Goal: Task Accomplishment & Management: Use online tool/utility

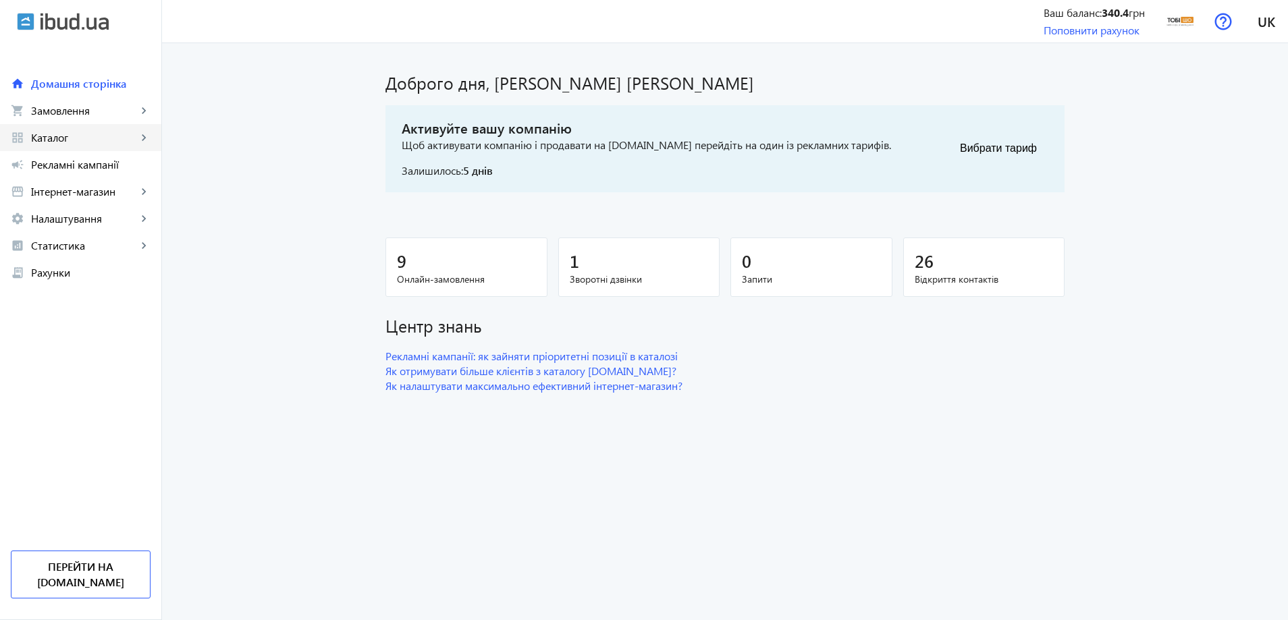
click at [81, 143] on span "Каталог" at bounding box center [84, 138] width 106 height 14
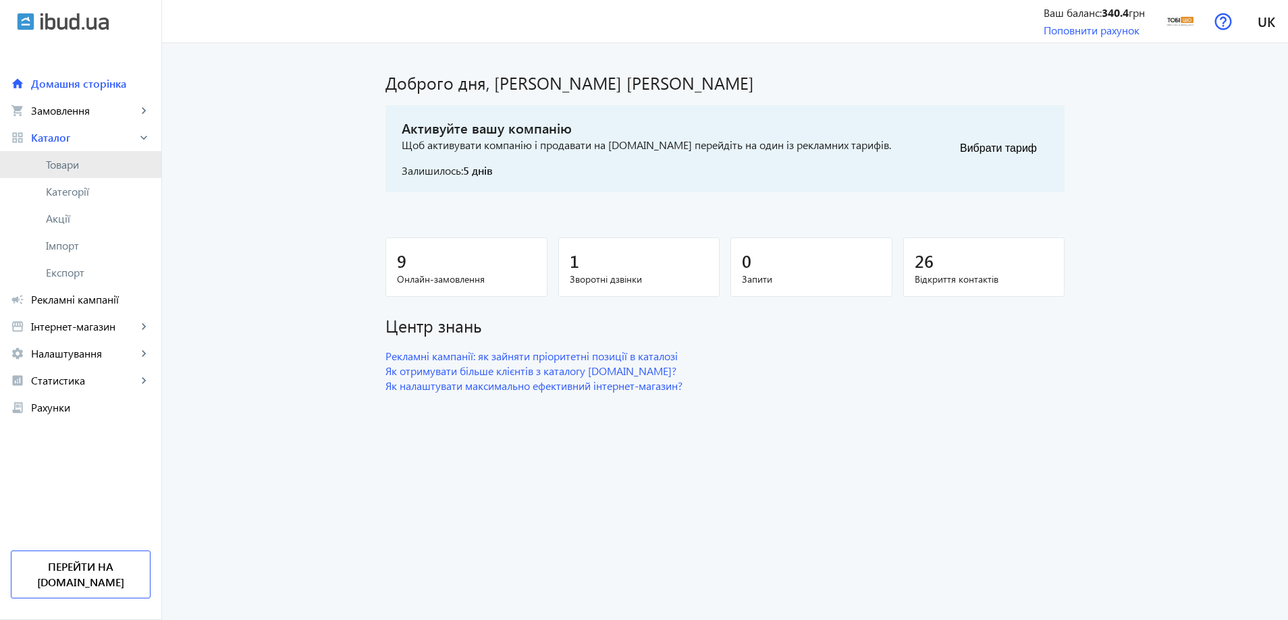
click at [85, 167] on span "Товари" at bounding box center [98, 165] width 105 height 14
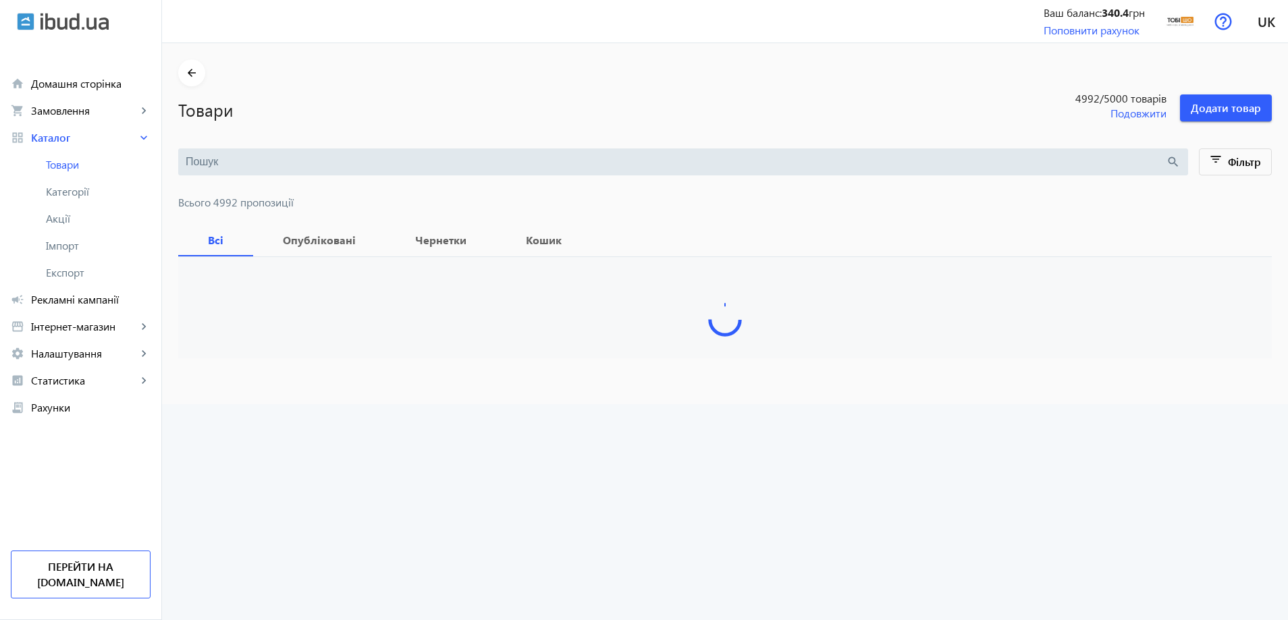
click at [307, 163] on input "search" at bounding box center [676, 162] width 980 height 15
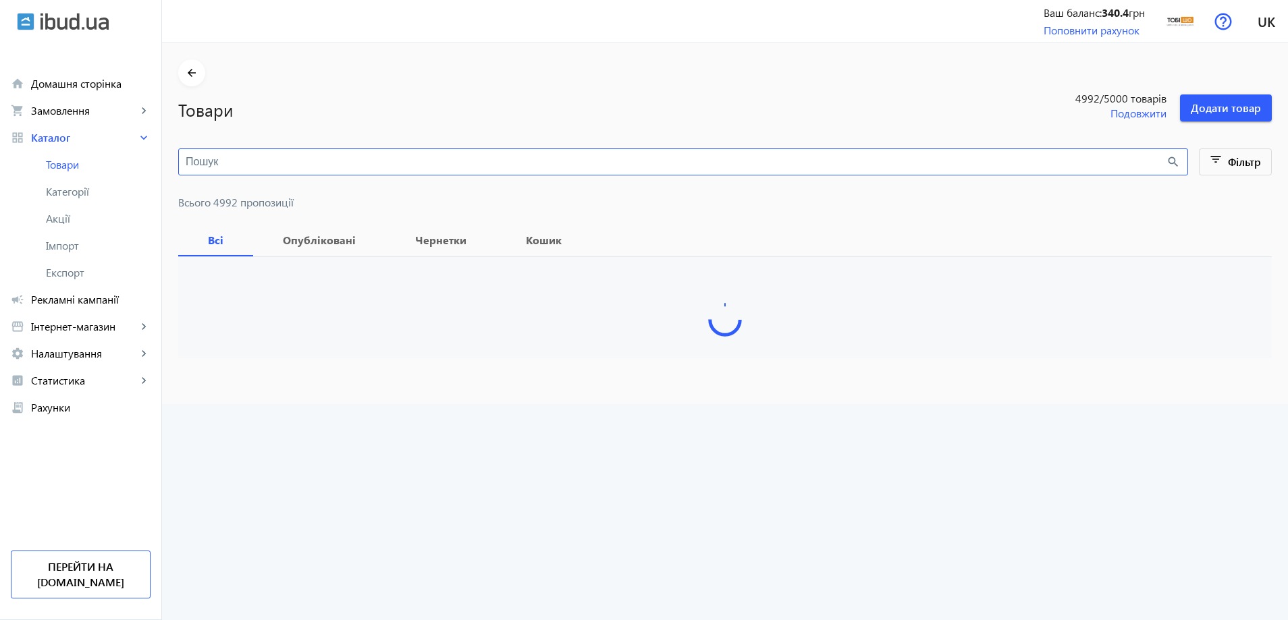
paste input "Т-1460/Морская волна/88"
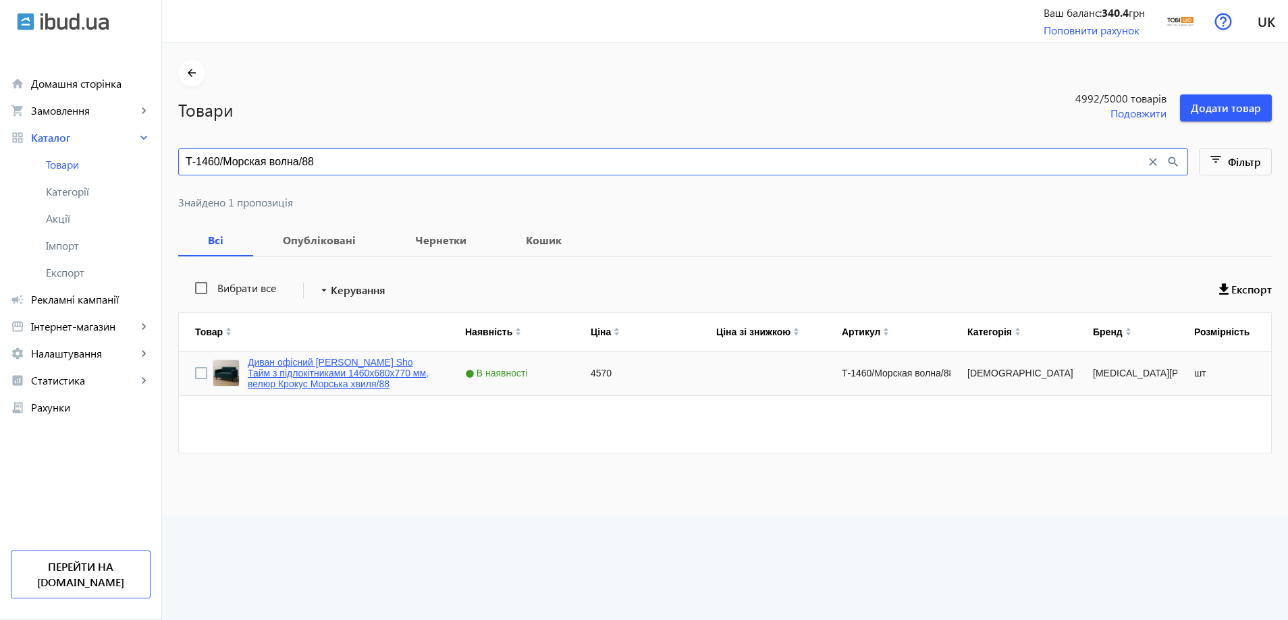
type input "Т-1460/Морская волна/88"
click at [333, 375] on link "Диван офісний [PERSON_NAME] Sho Тайм з підлокітниками 1460х680х770 мм, велюр Кр…" at bounding box center [340, 373] width 185 height 32
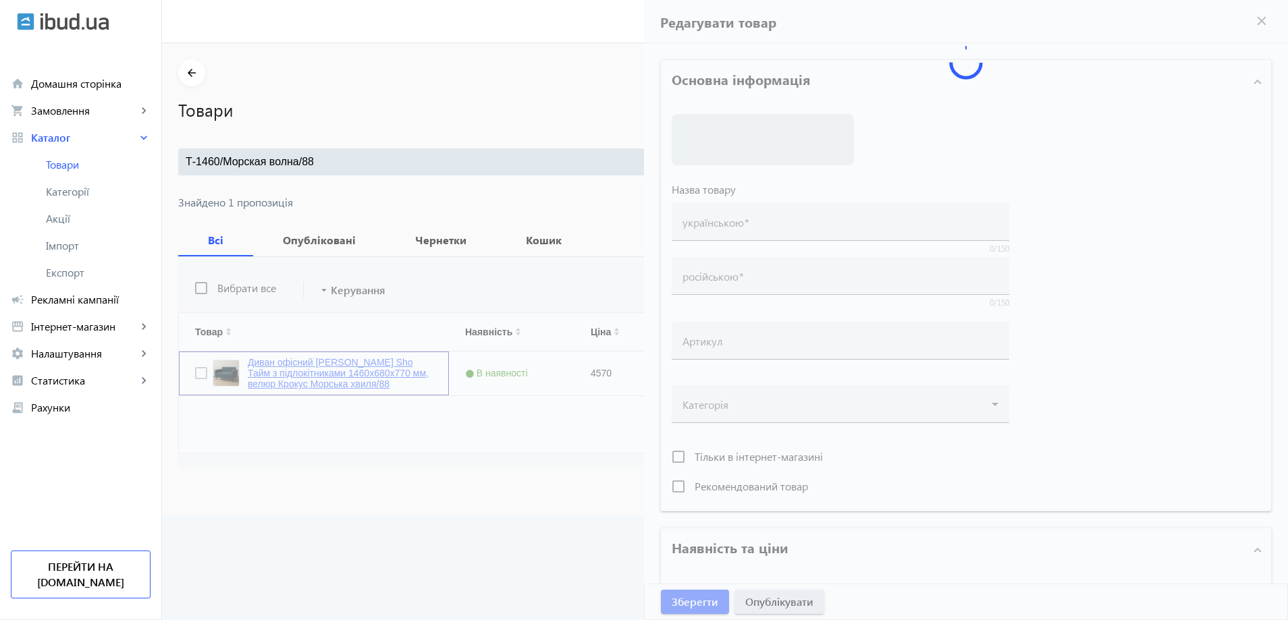
type input "Диван офісний [PERSON_NAME] Sho Тайм з підлокітниками 1460х680х770 мм, велюр Кр…"
type input "Диван офисный [PERSON_NAME] Sho Тайм с подлокотниками 1460х680х770 мм, велюр [P…"
type input "Т-1460/Морская волна/88"
type input "4570"
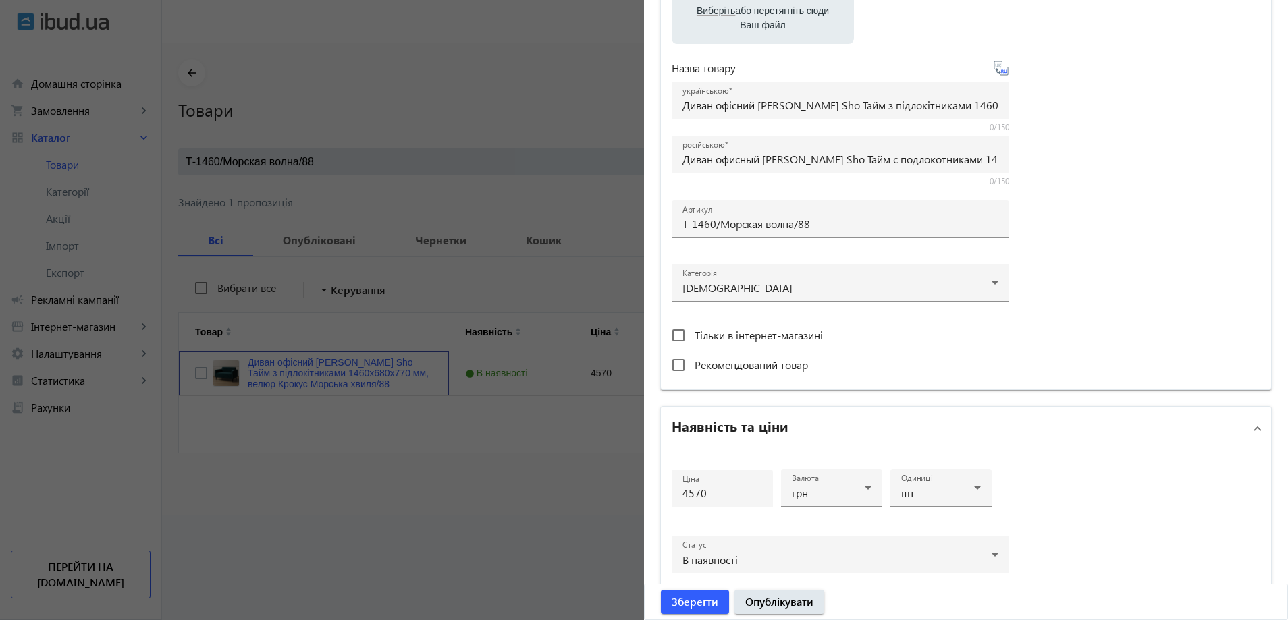
scroll to position [338, 0]
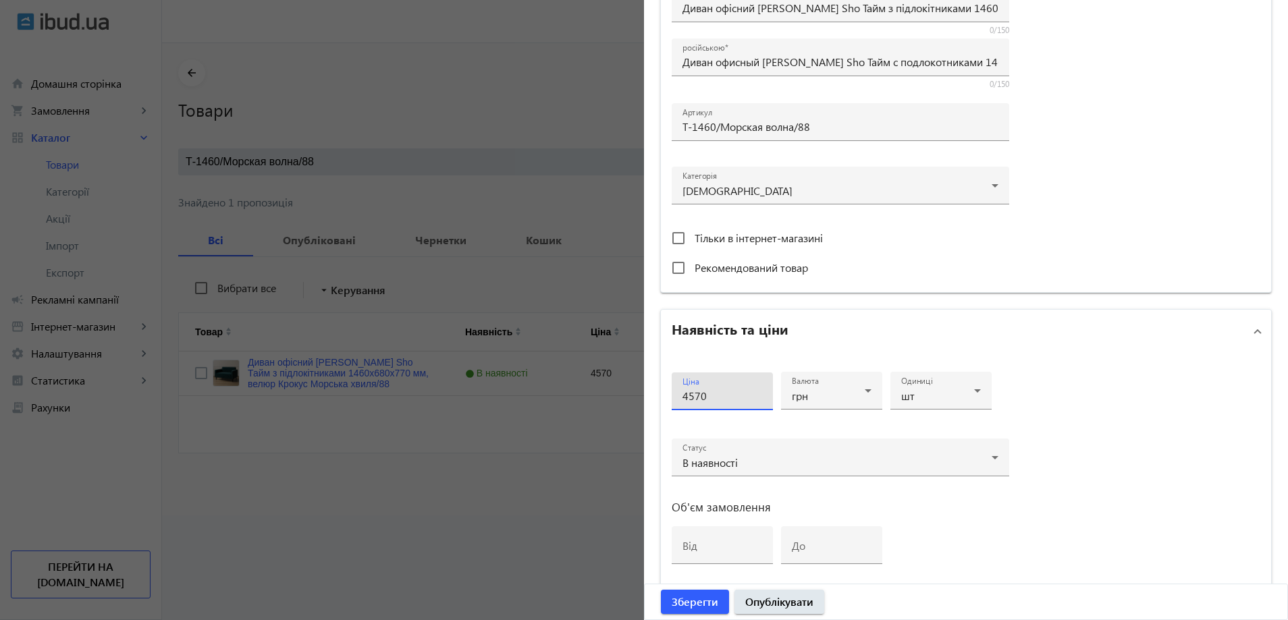
drag, startPoint x: 706, startPoint y: 392, endPoint x: 663, endPoint y: 396, distance: 43.3
click at [663, 396] on div "Ціна 4570 Валюта грн Одиниці шт Статус В наявності Об'єм замовлення від до" at bounding box center [966, 474] width 610 height 242
click at [541, 388] on div at bounding box center [644, 310] width 1288 height 620
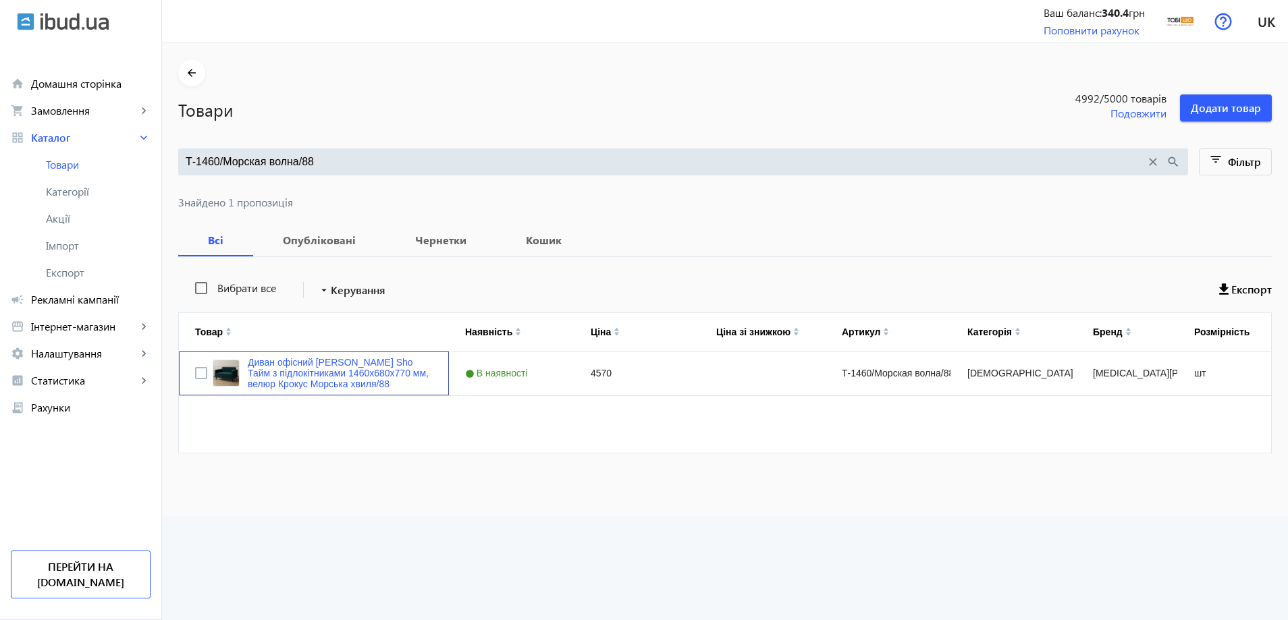
scroll to position [0, 0]
click at [52, 248] on span "Імпорт" at bounding box center [98, 246] width 105 height 14
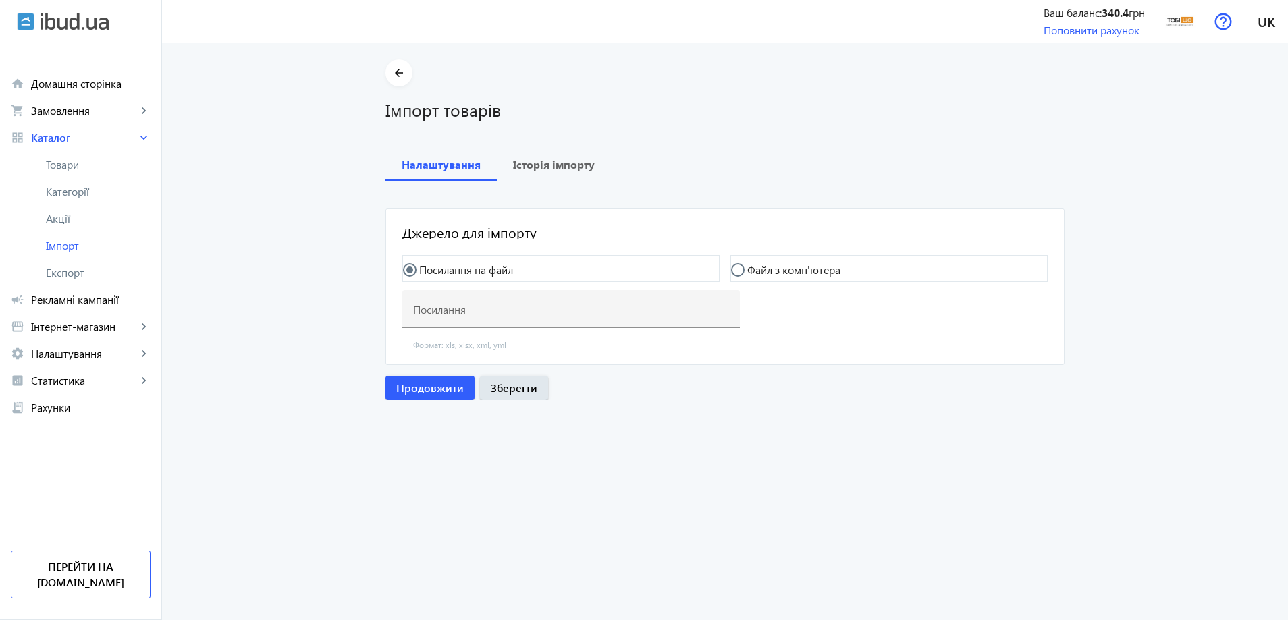
type input "[URL][DOMAIN_NAME]"
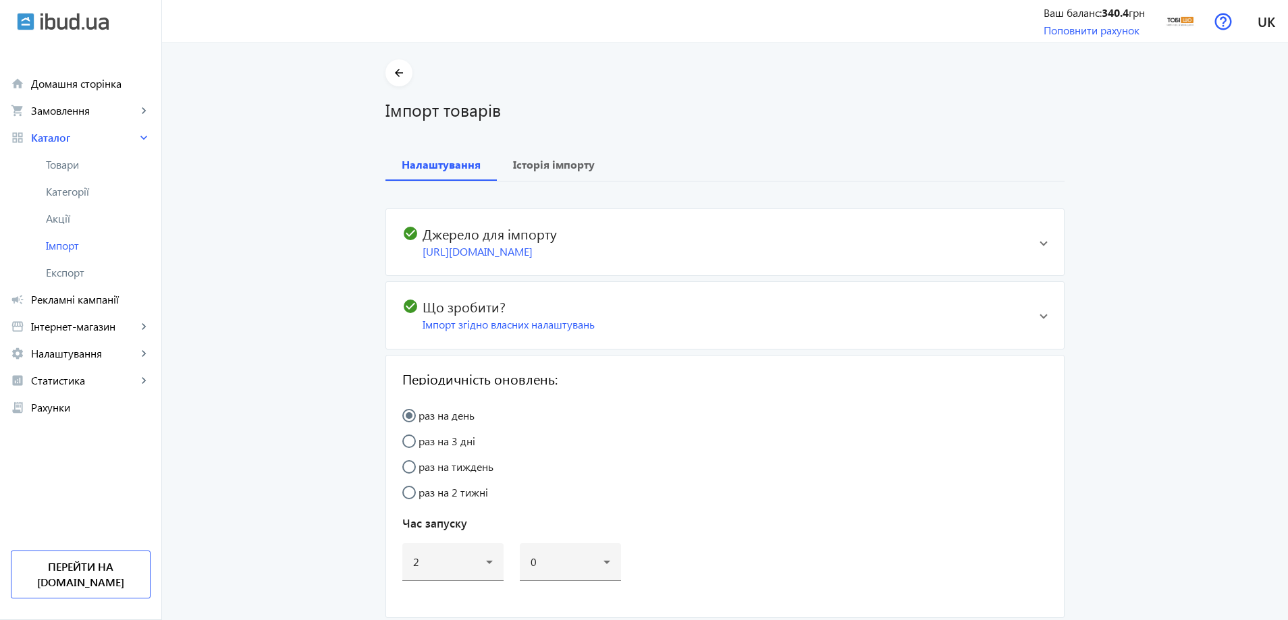
click at [633, 231] on h2 "check_circle Джерело для імпорту" at bounding box center [715, 233] width 626 height 16
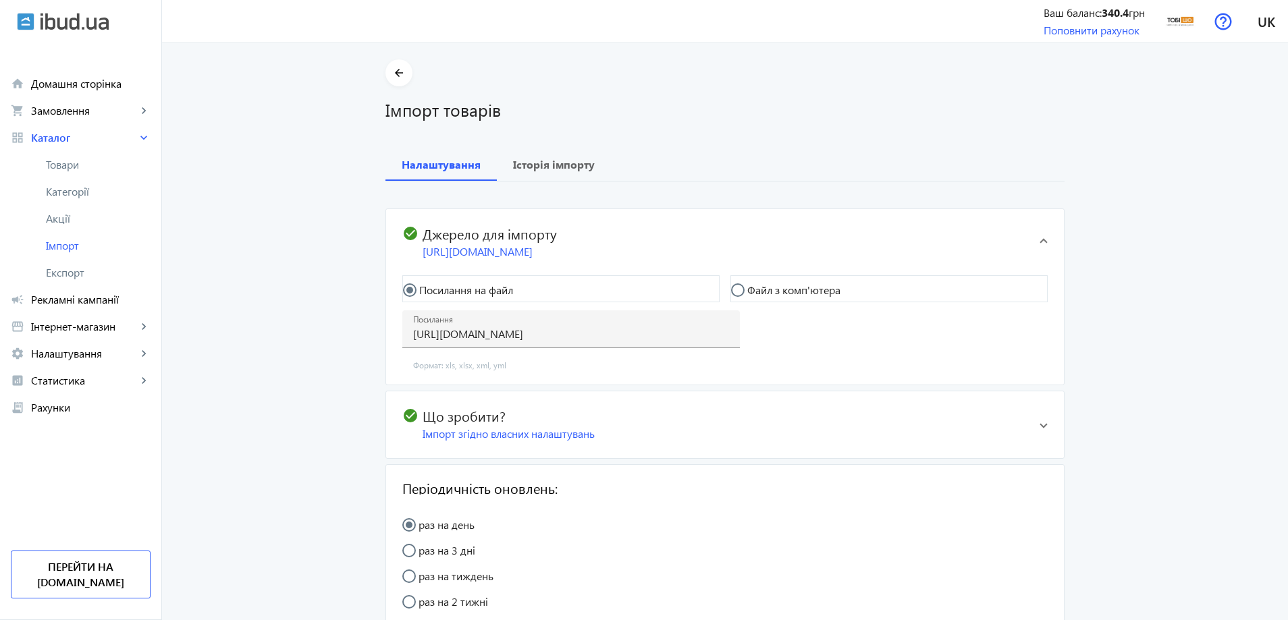
drag, startPoint x: 635, startPoint y: 254, endPoint x: 627, endPoint y: 239, distance: 16.9
click at [627, 239] on h2 "check_circle Джерело для імпорту" at bounding box center [715, 233] width 626 height 16
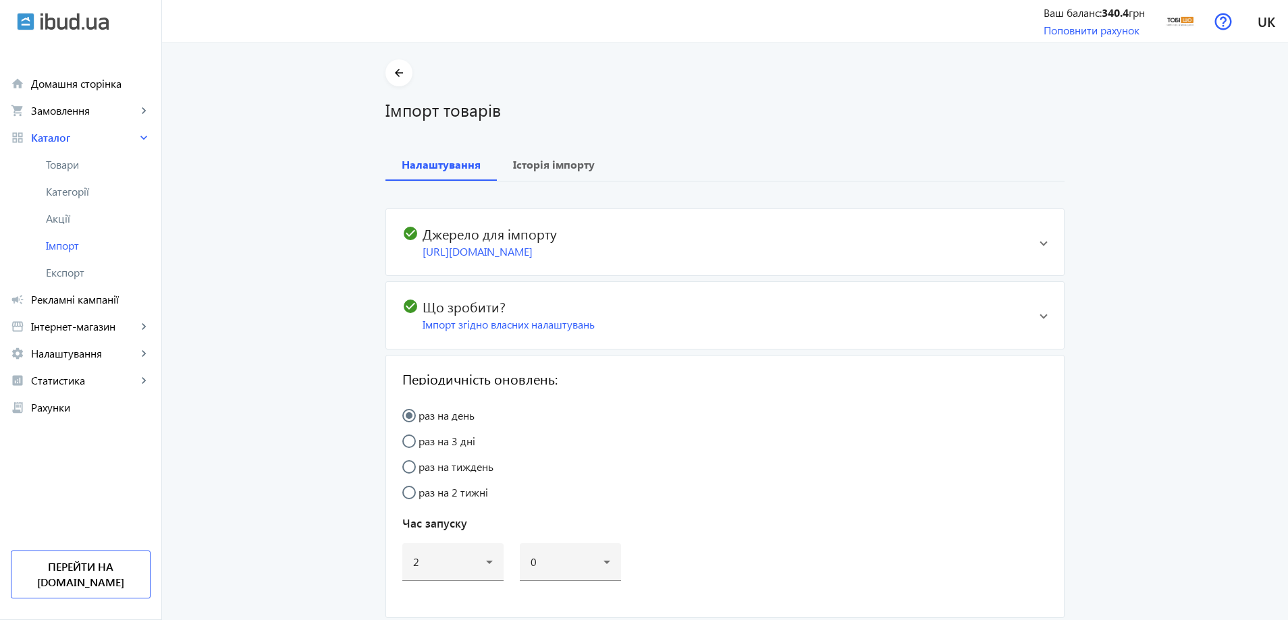
click at [606, 244] on div "[URL][DOMAIN_NAME]" at bounding box center [726, 251] width 606 height 15
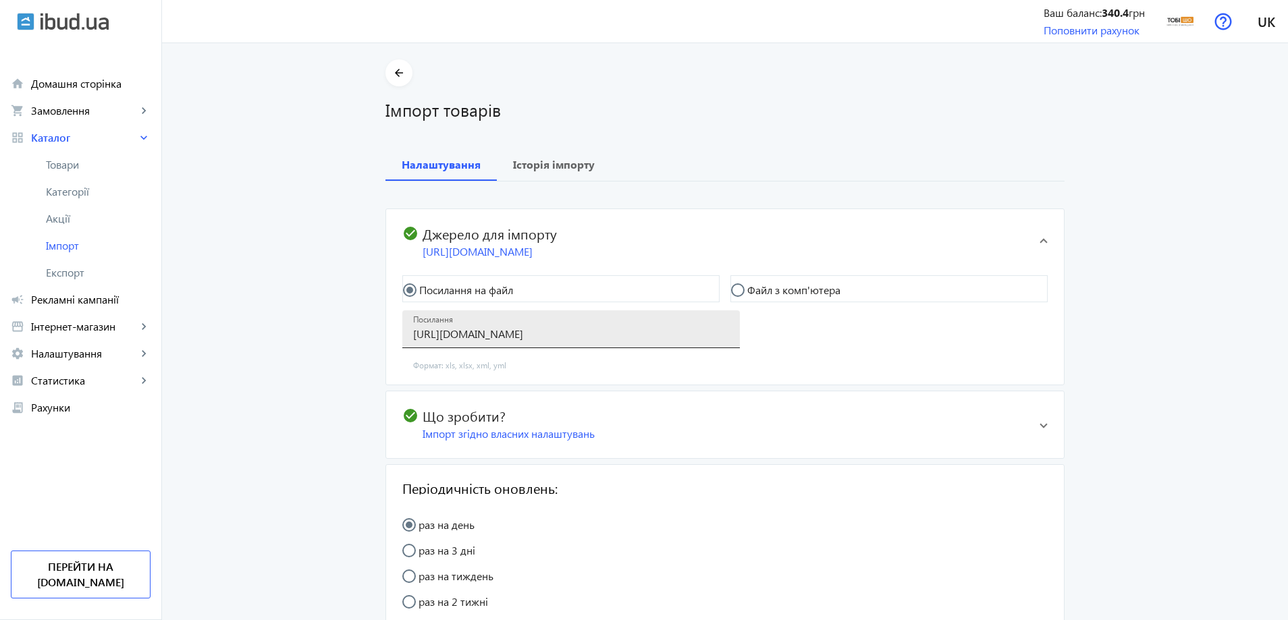
click at [544, 327] on input "[URL][DOMAIN_NAME]" at bounding box center [571, 334] width 316 height 14
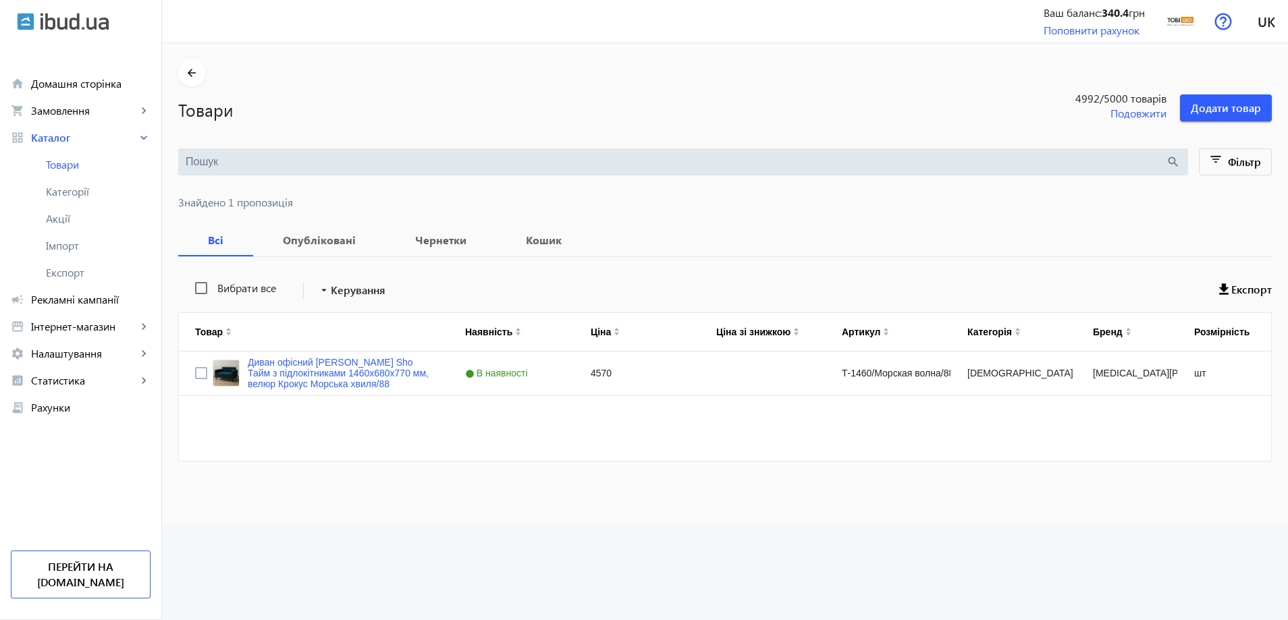
type input "Т-1460/Морская волна/88"
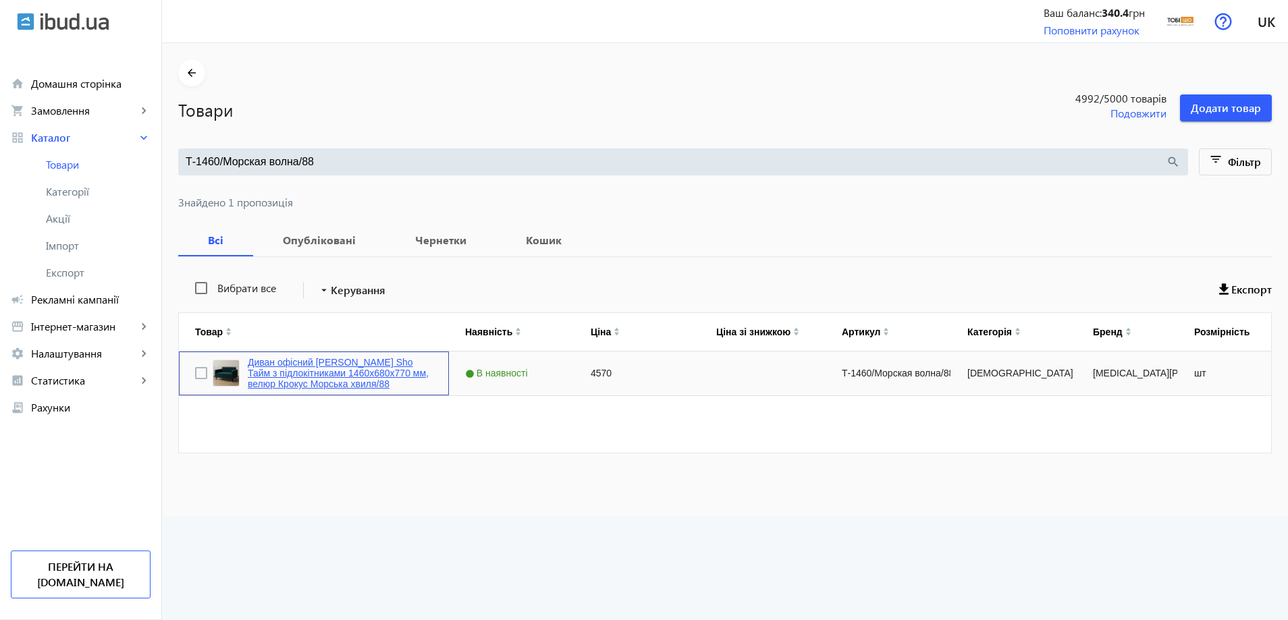
click at [313, 370] on link "Диван офісний [PERSON_NAME] Sho Тайм з підлокітниками 1460х680х770 мм, велюр Кр…" at bounding box center [340, 373] width 185 height 32
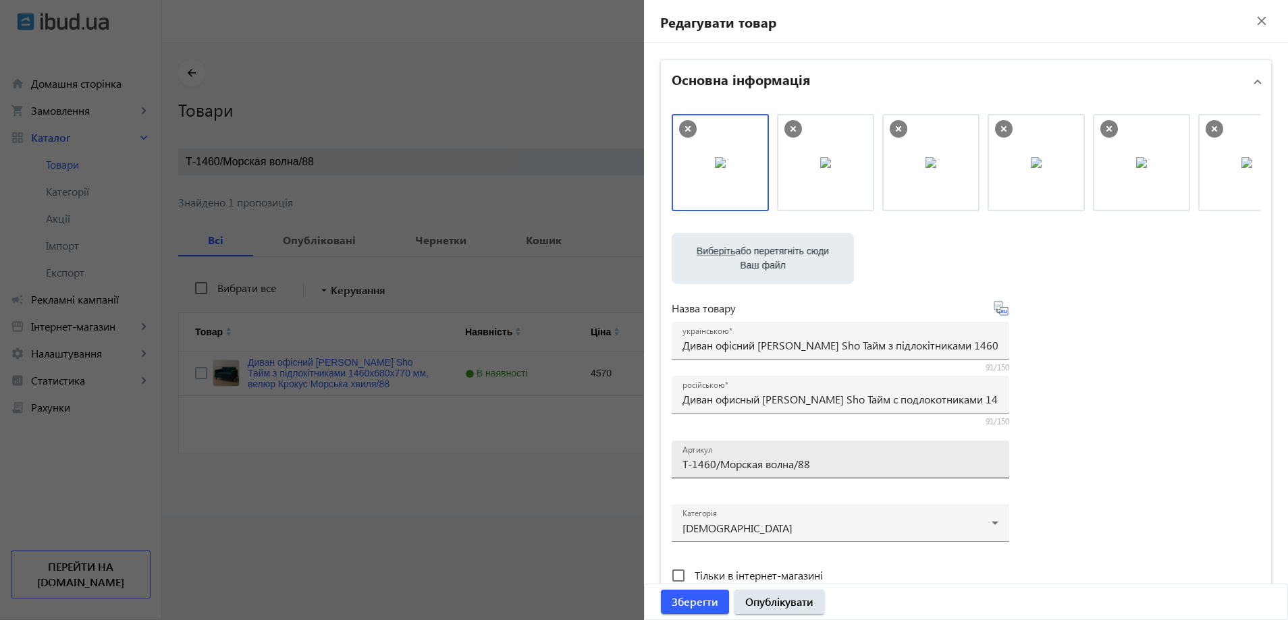
click at [828, 471] on div "Артикул Т-1460/Морская волна/88" at bounding box center [840, 460] width 316 height 38
click at [462, 94] on div at bounding box center [644, 310] width 1288 height 620
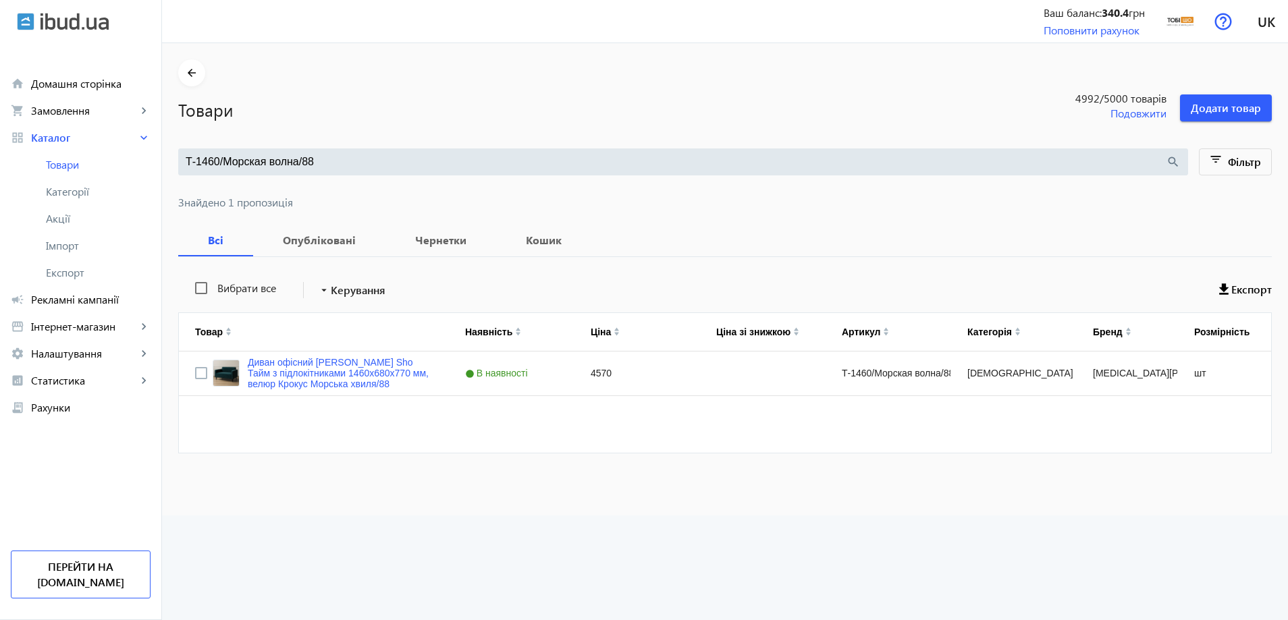
click at [344, 159] on input "Т-1460/Морская волна/88" at bounding box center [676, 162] width 980 height 15
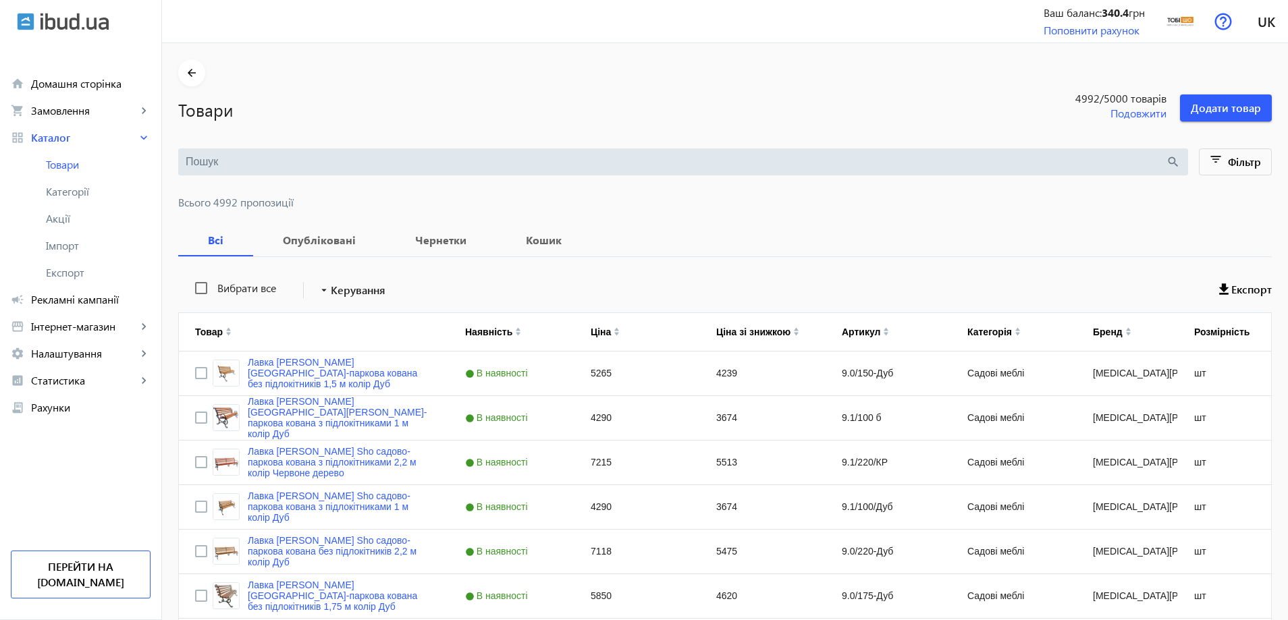
paste input "Т-1260/Морская волна/88"
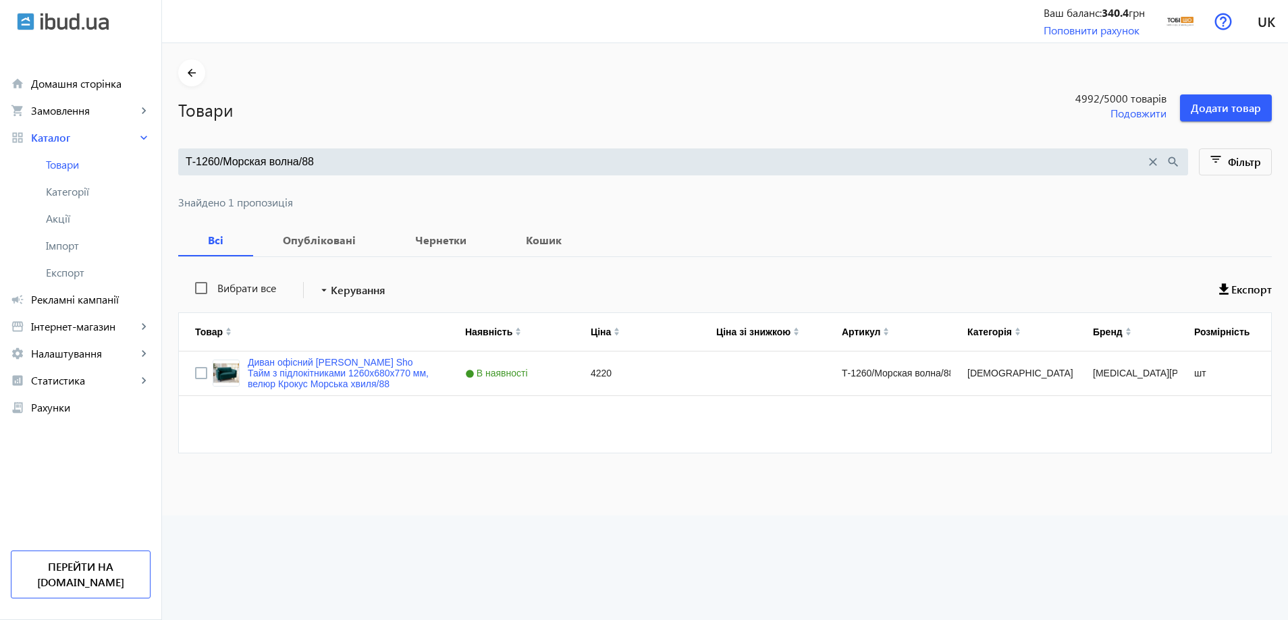
paste input "460/Бежевый/07"
type input "Т-1460/Бежевый/07"
click at [106, 249] on span "Імпорт" at bounding box center [98, 246] width 105 height 14
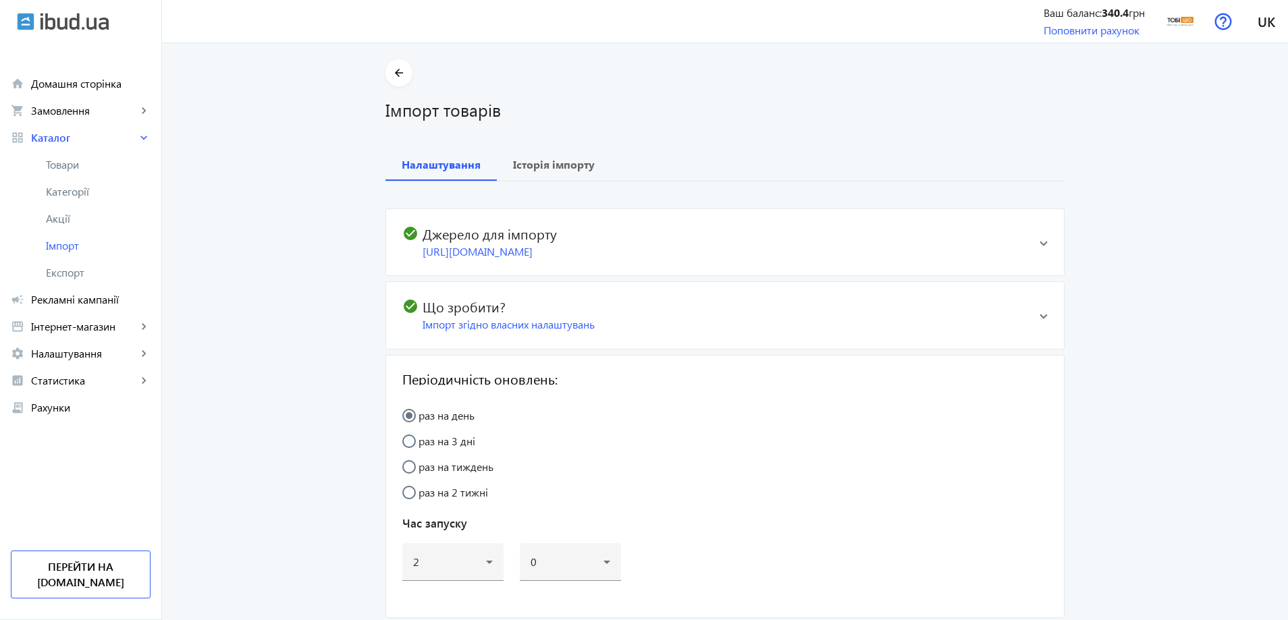
click at [586, 234] on h2 "check_circle Джерело для імпорту" at bounding box center [715, 233] width 626 height 16
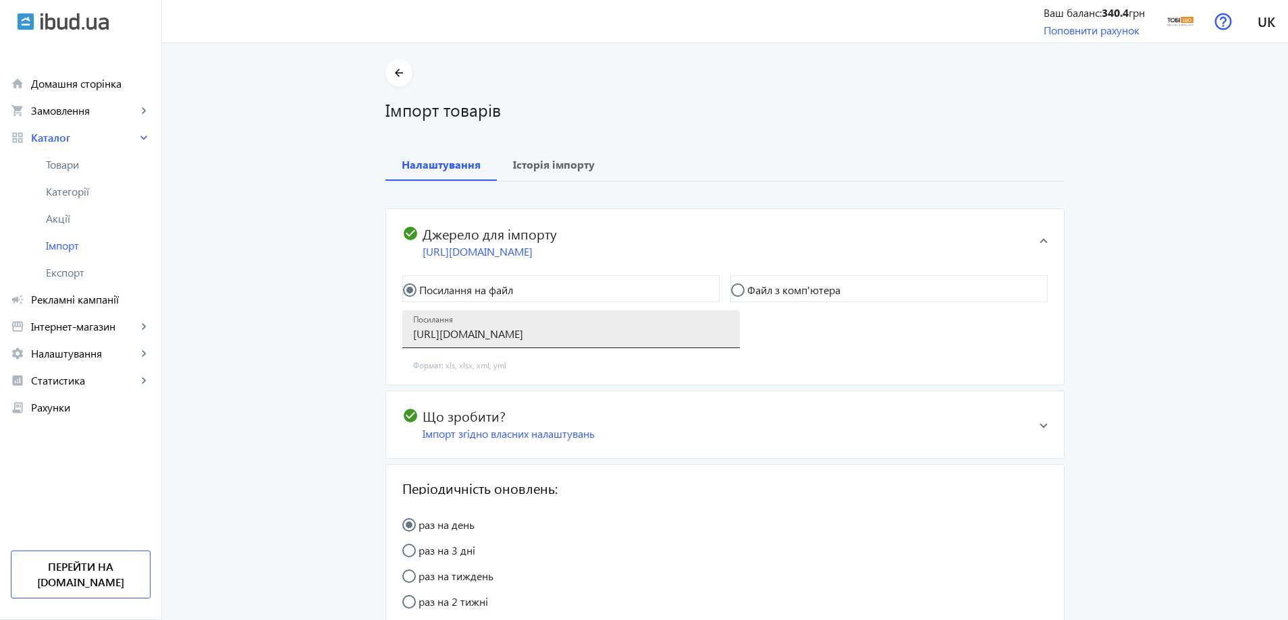
click at [564, 331] on input "[URL][DOMAIN_NAME]" at bounding box center [571, 334] width 316 height 14
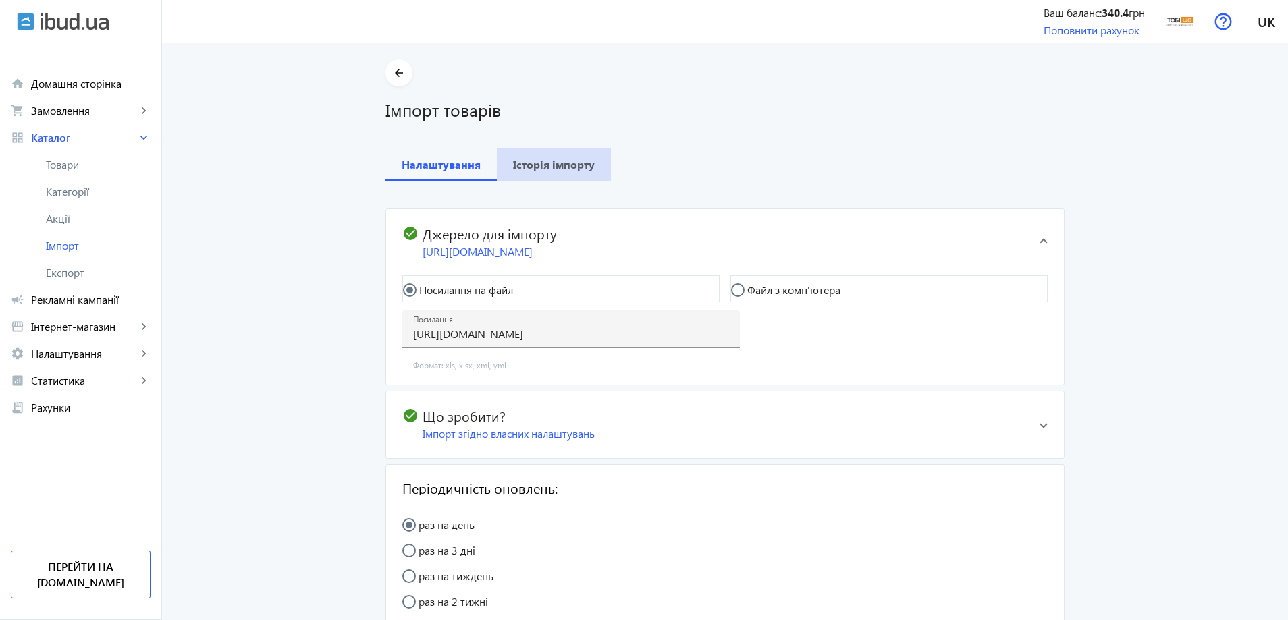
click at [562, 174] on span "Історія імпорту" at bounding box center [554, 165] width 82 height 32
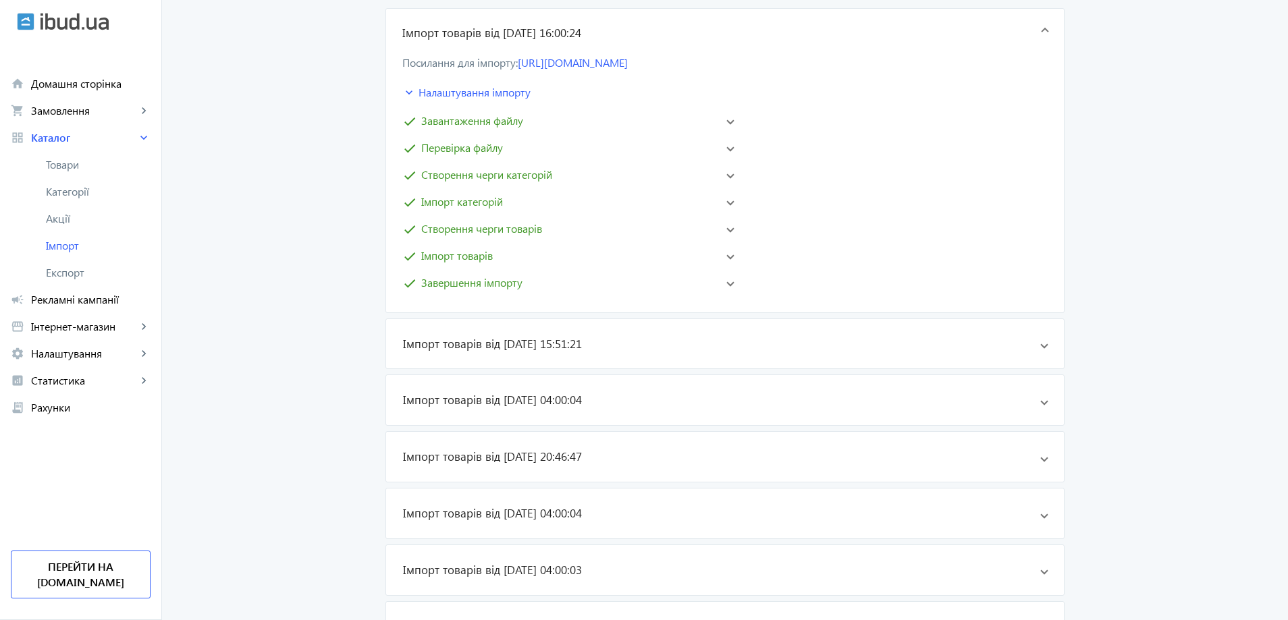
scroll to position [203, 0]
click at [639, 341] on mat-panel-title "Імпорт товарів від [DATE] 15:51:21" at bounding box center [721, 342] width 636 height 16
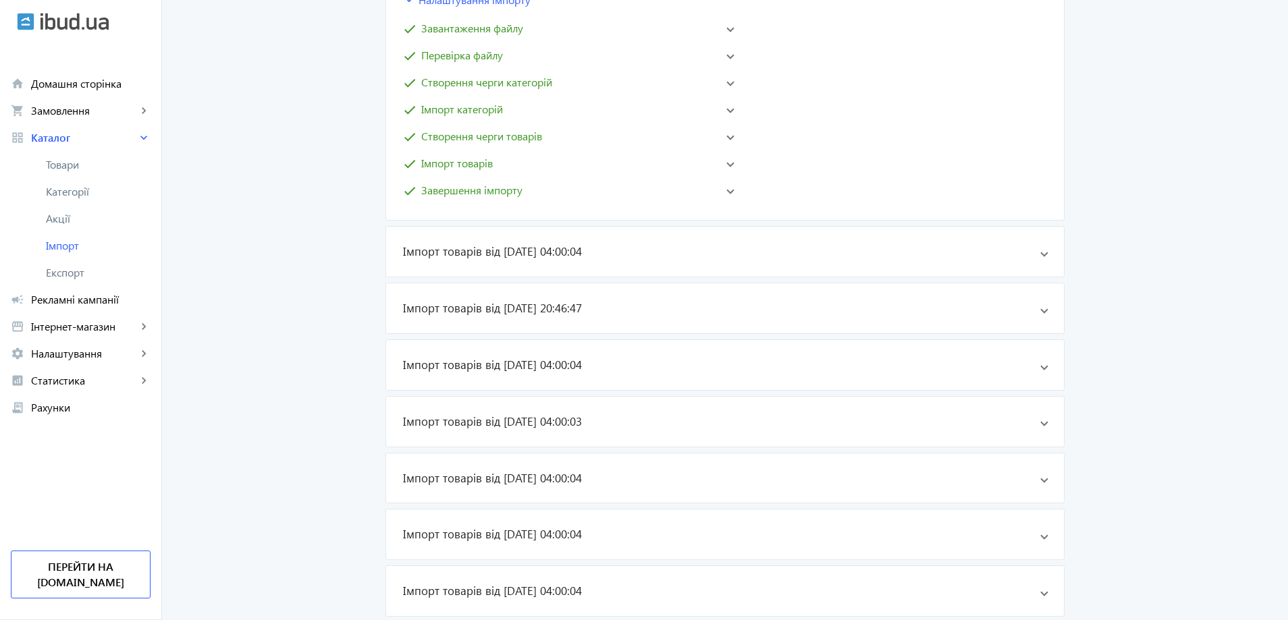
scroll to position [608, 0]
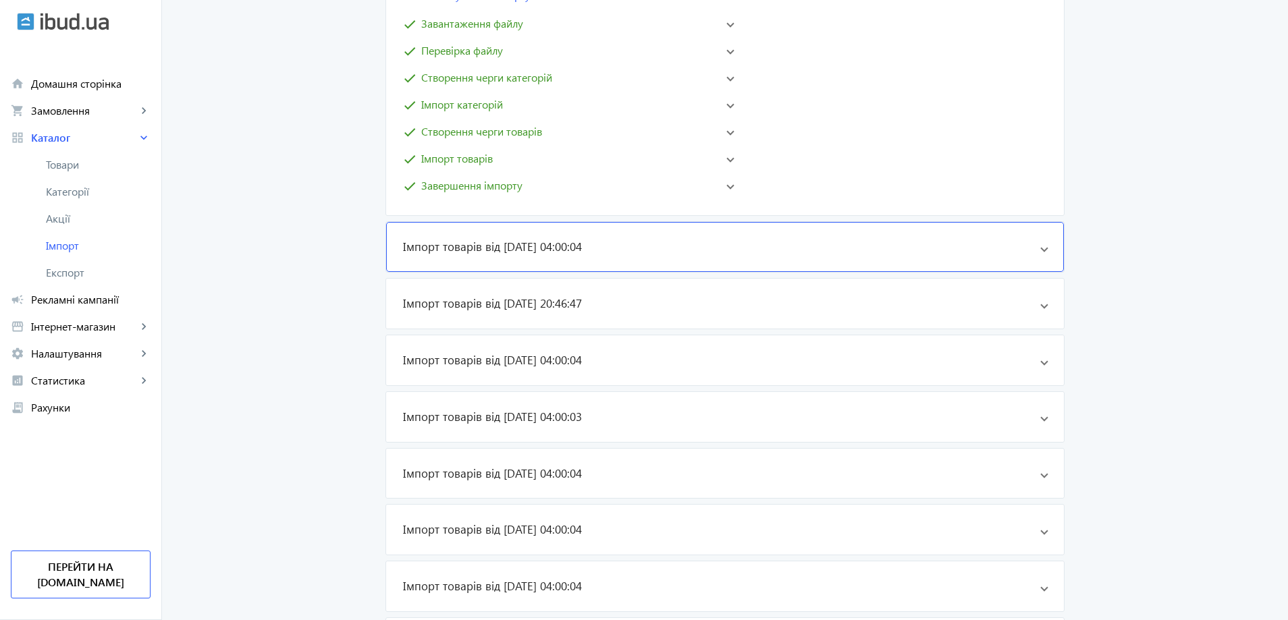
click at [656, 251] on mat-panel-title "Імпорт товарів від [DATE] 04:00:04" at bounding box center [721, 247] width 636 height 16
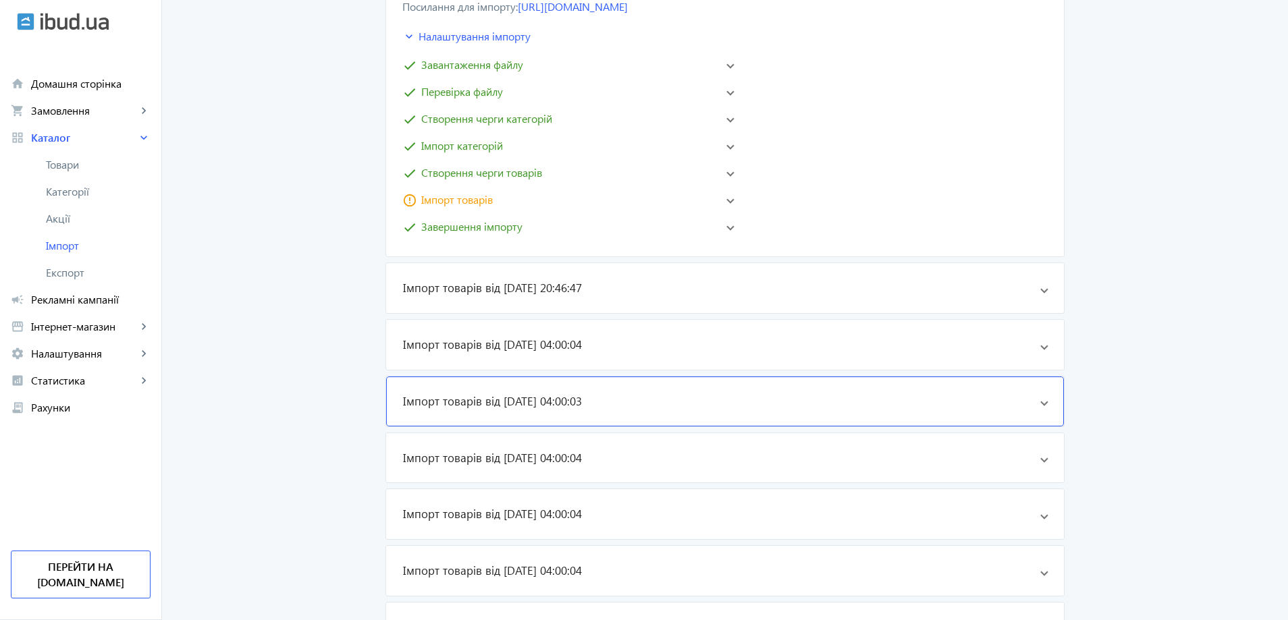
scroll to position [878, 0]
drag, startPoint x: 838, startPoint y: 292, endPoint x: 1172, endPoint y: 227, distance: 339.6
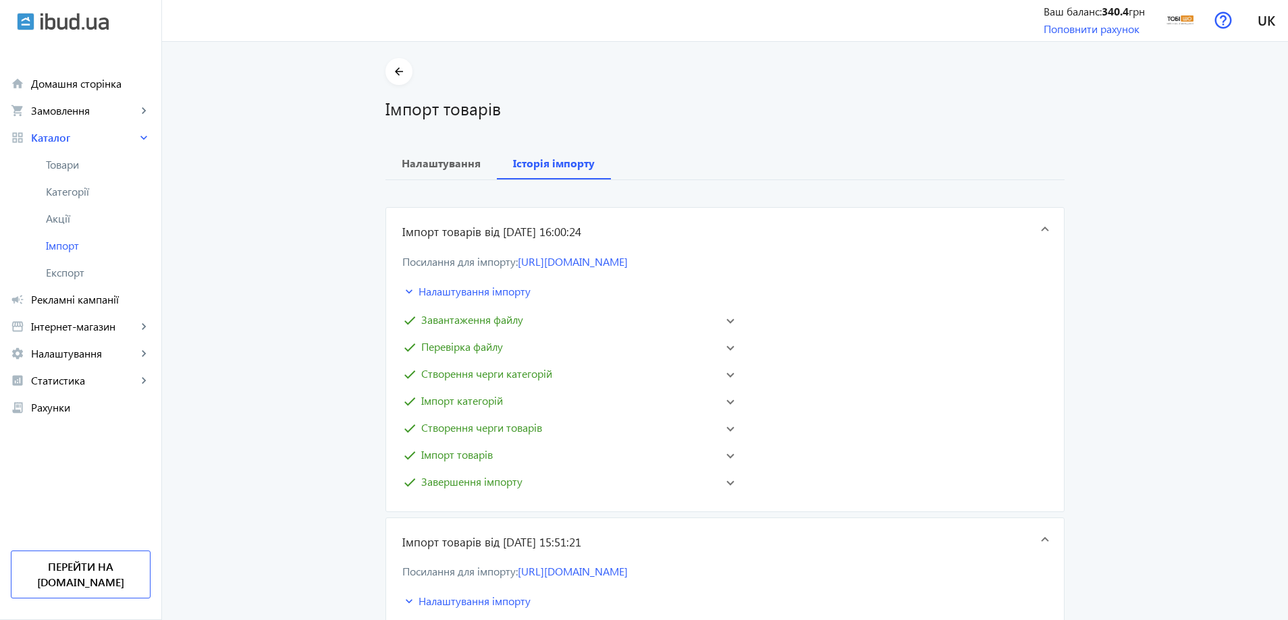
scroll to position [0, 0]
